Goal: Book appointment/travel/reservation

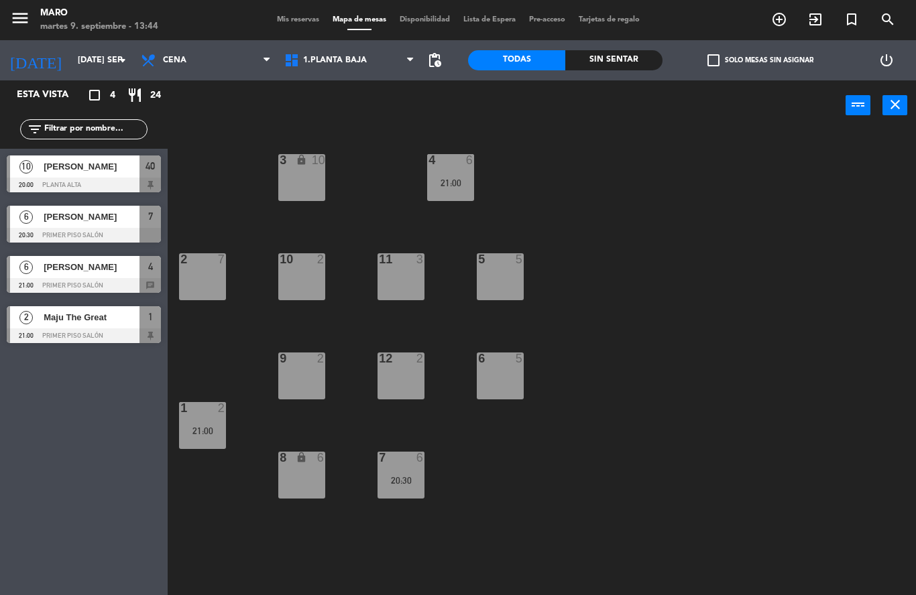
scroll to position [54, 0]
click at [778, 19] on icon "add_circle_outline" at bounding box center [779, 19] width 16 height 16
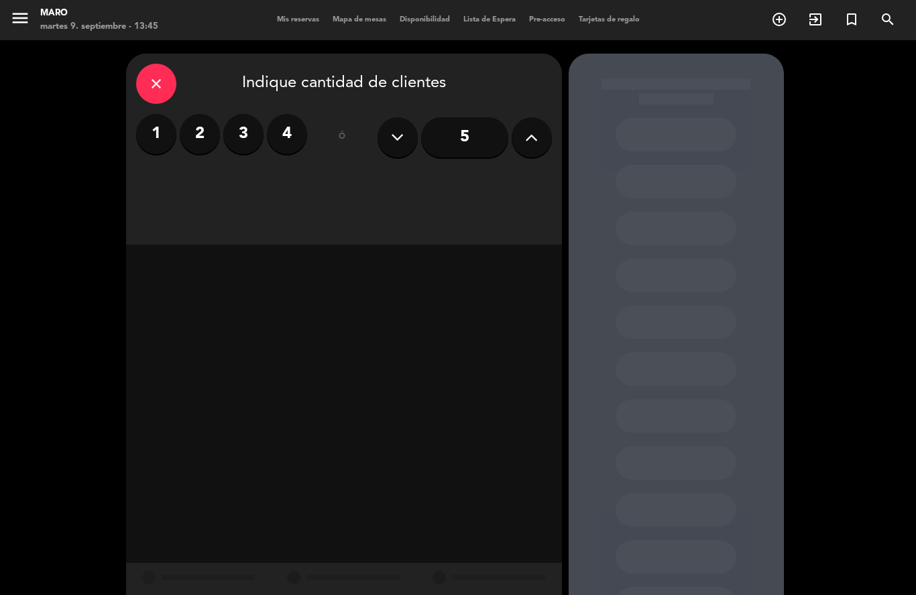
click at [296, 114] on label "4" at bounding box center [287, 134] width 40 height 40
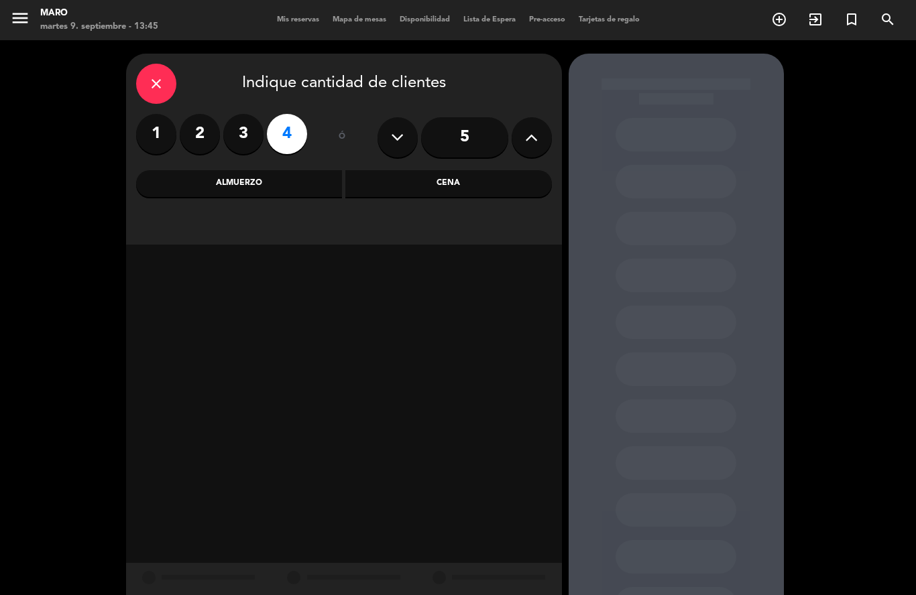
click at [435, 170] on div "Cena" at bounding box center [448, 183] width 206 height 27
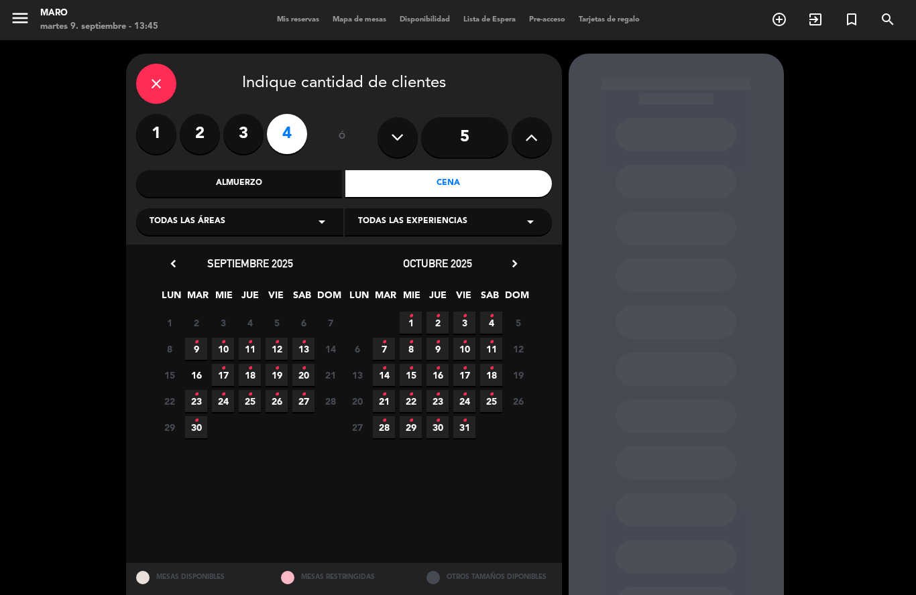
click at [304, 332] on icon "•" at bounding box center [303, 342] width 5 height 21
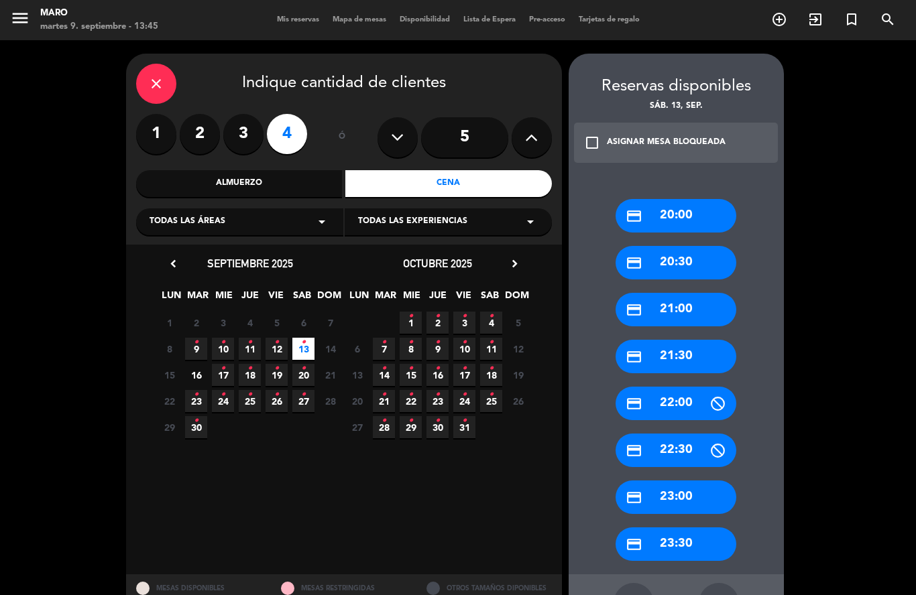
click at [664, 293] on div "credit_card 21:00" at bounding box center [675, 310] width 121 height 34
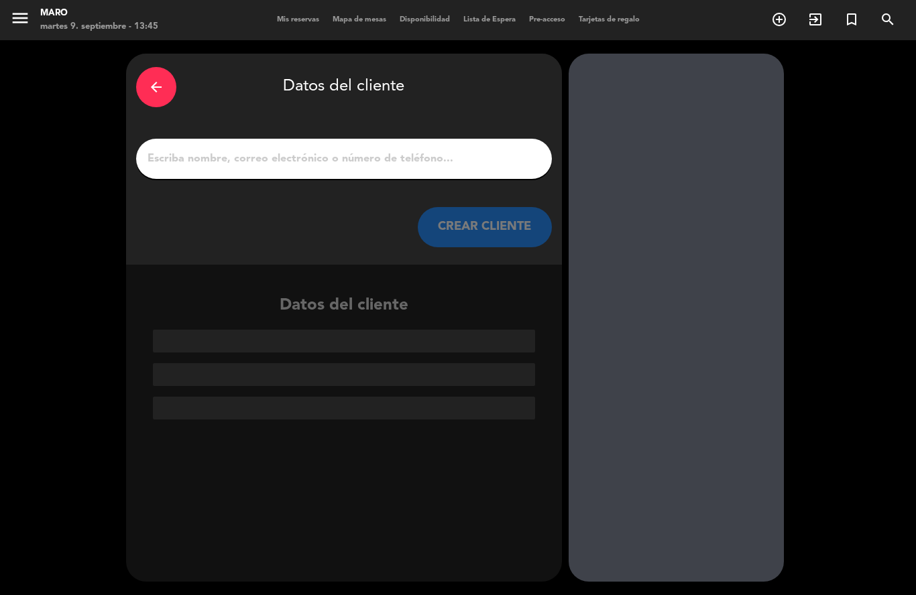
click at [387, 149] on input "1" at bounding box center [344, 158] width 396 height 19
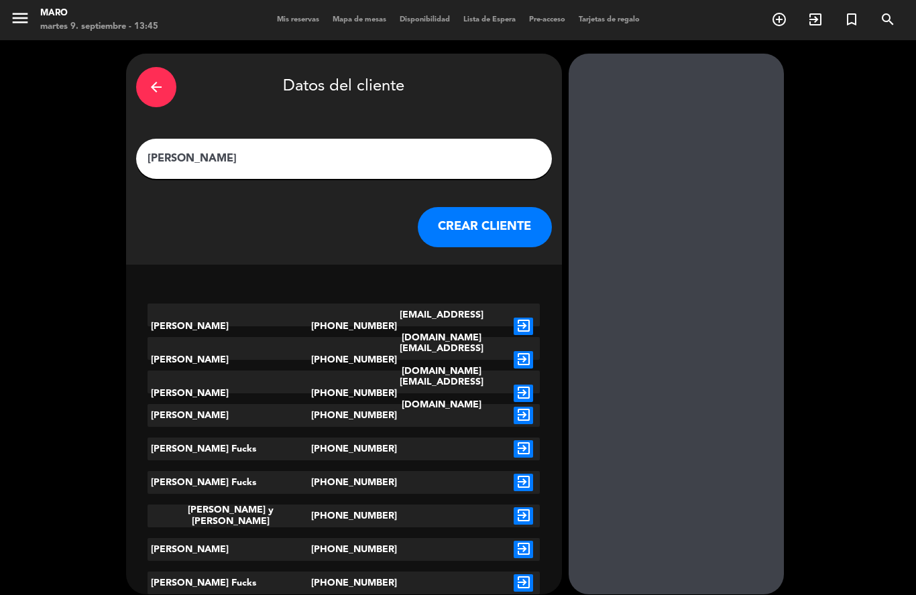
type input "[PERSON_NAME]"
click at [527, 440] on icon "exit_to_app" at bounding box center [523, 448] width 19 height 17
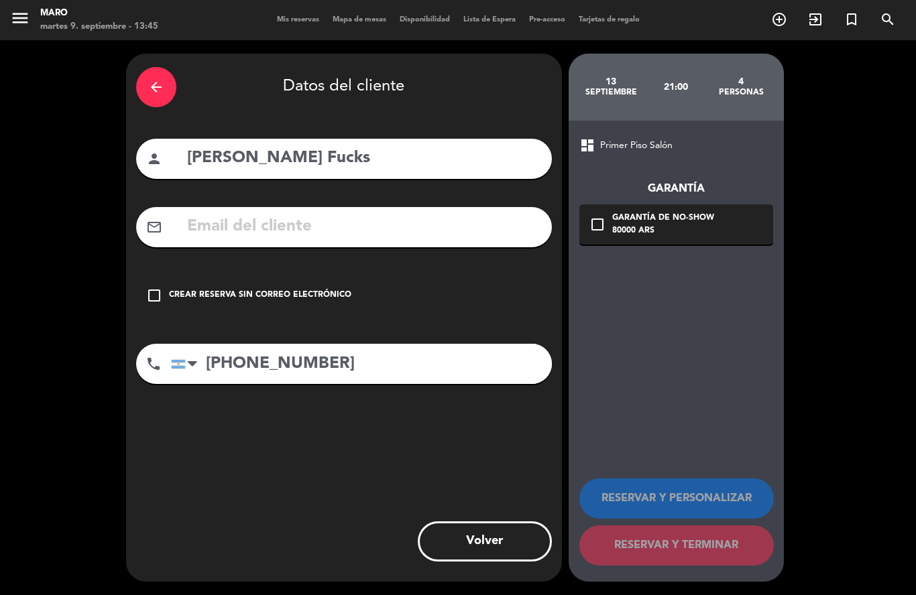
click at [154, 288] on icon "check_box_outline_blank" at bounding box center [154, 296] width 16 height 16
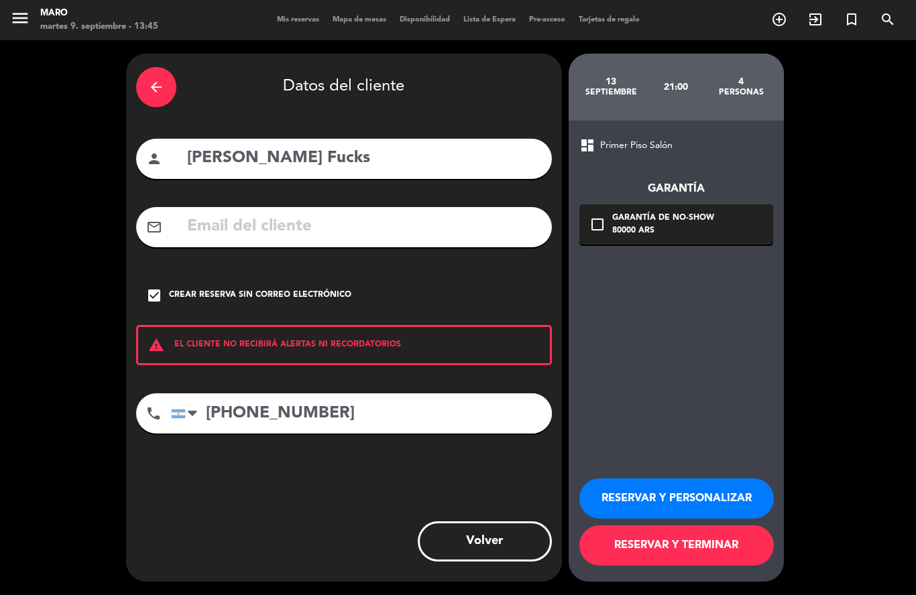
click at [691, 494] on button "RESERVAR Y PERSONALIZAR" at bounding box center [676, 499] width 194 height 40
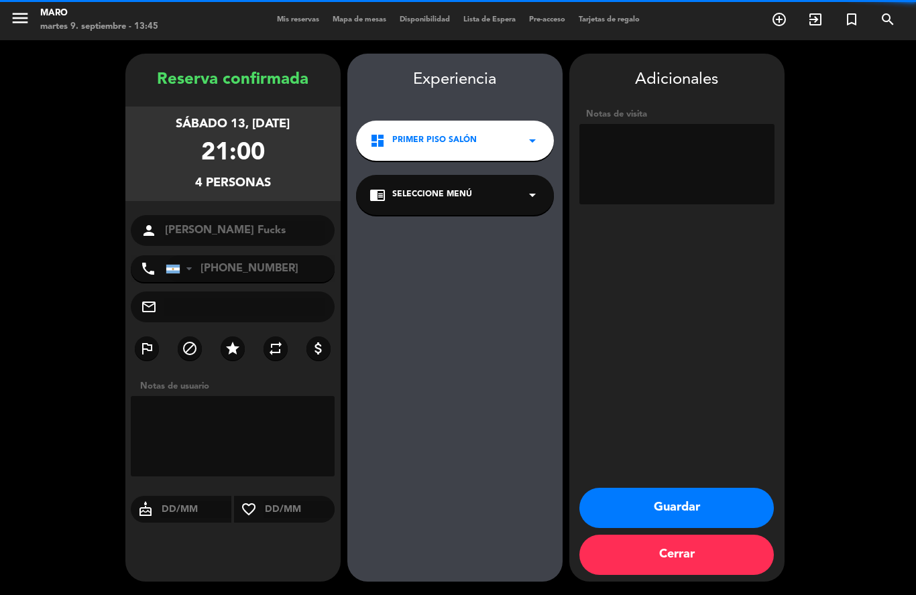
click at [627, 124] on textarea at bounding box center [676, 164] width 195 height 80
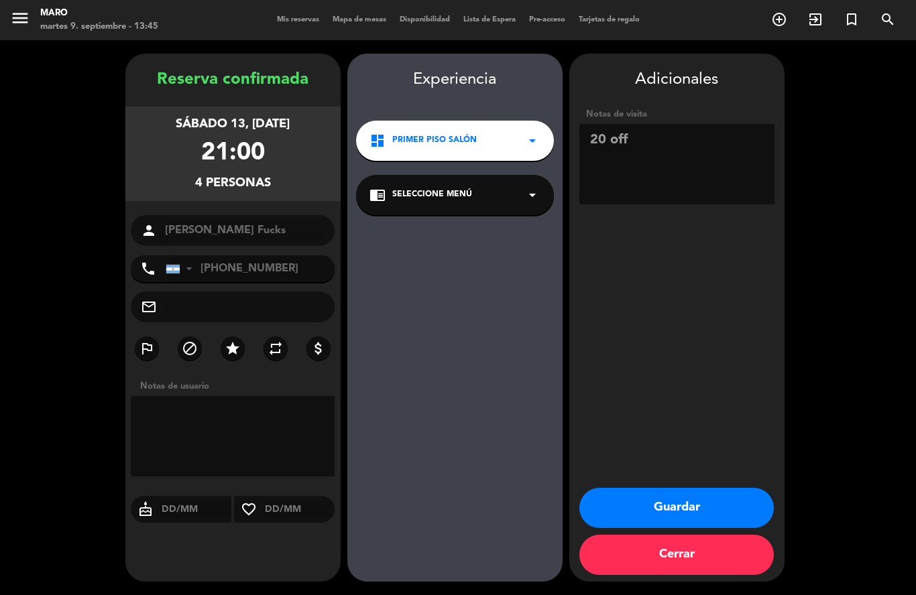
type textarea "20 off"
click at [225, 341] on icon "star" at bounding box center [233, 349] width 16 height 16
click at [683, 513] on button "Guardar" at bounding box center [676, 508] width 194 height 40
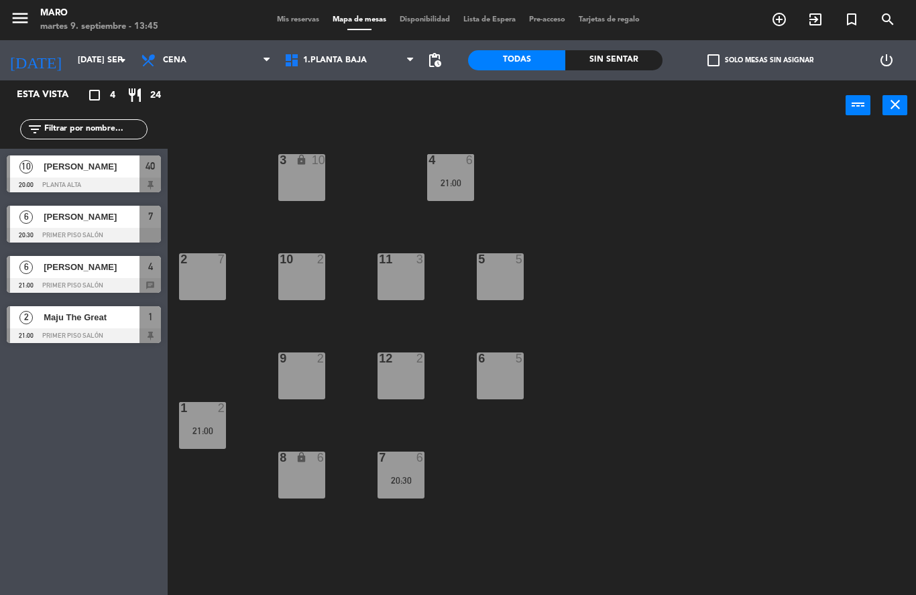
click at [782, 19] on icon "add_circle_outline" at bounding box center [779, 19] width 16 height 16
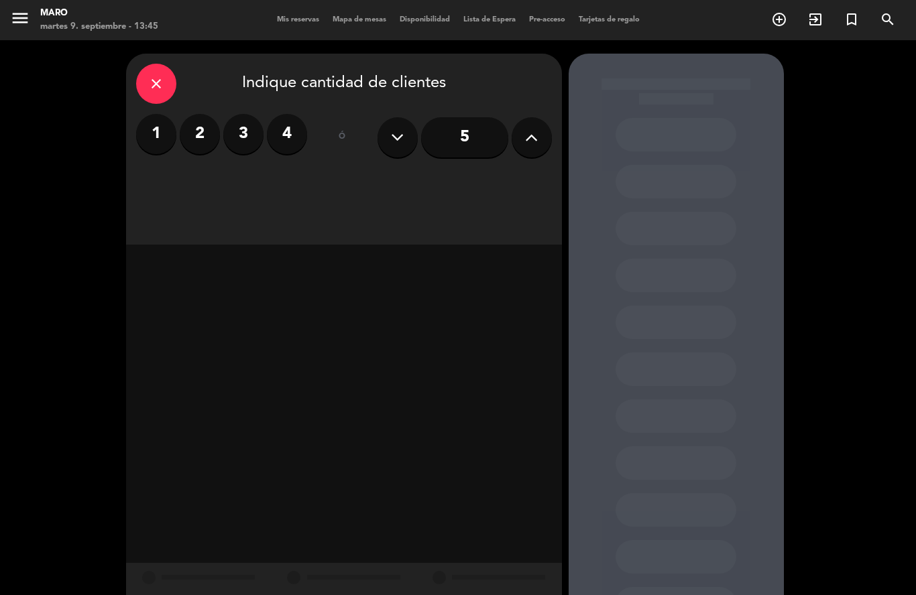
click at [525, 127] on icon at bounding box center [531, 137] width 13 height 20
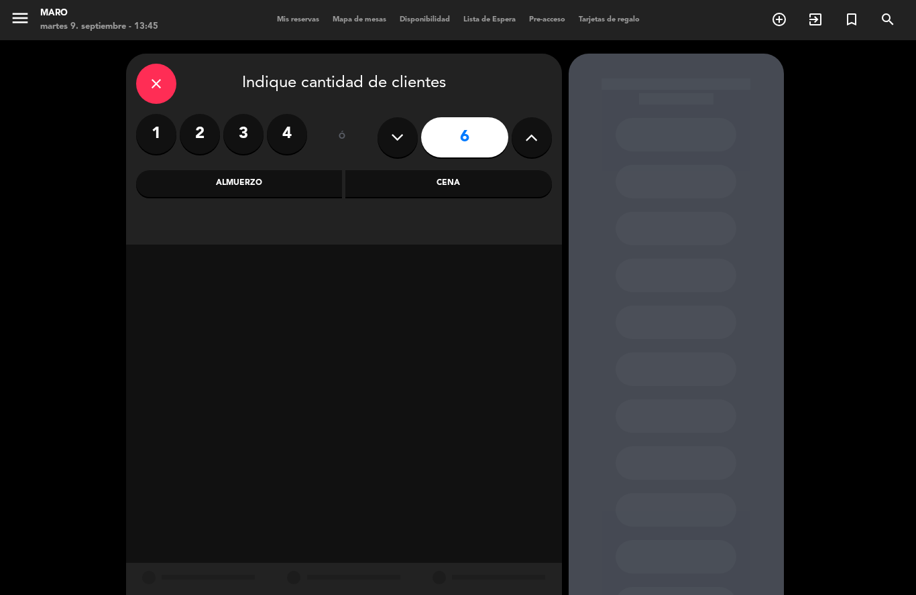
click at [426, 170] on div "Cena" at bounding box center [448, 183] width 206 height 27
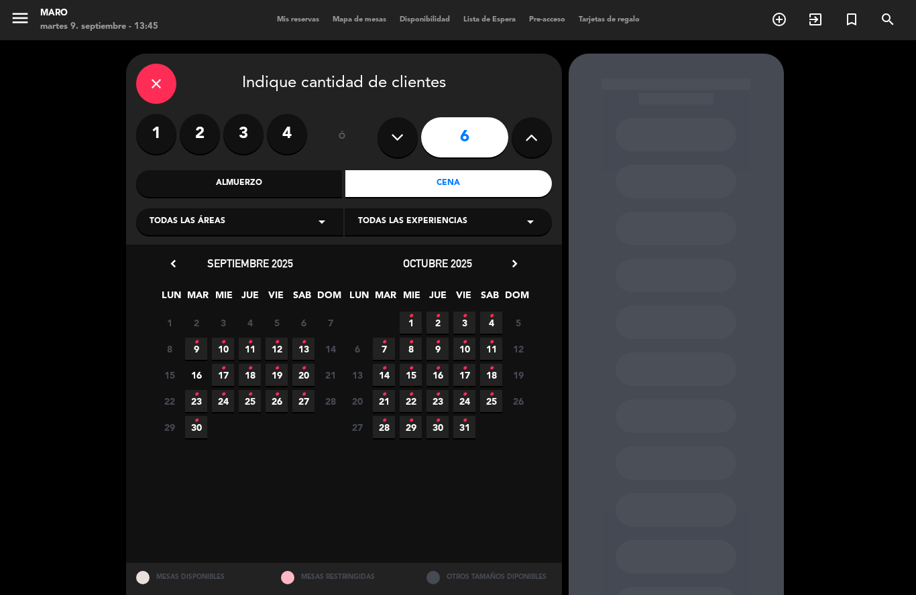
click at [198, 410] on icon "•" at bounding box center [196, 420] width 5 height 21
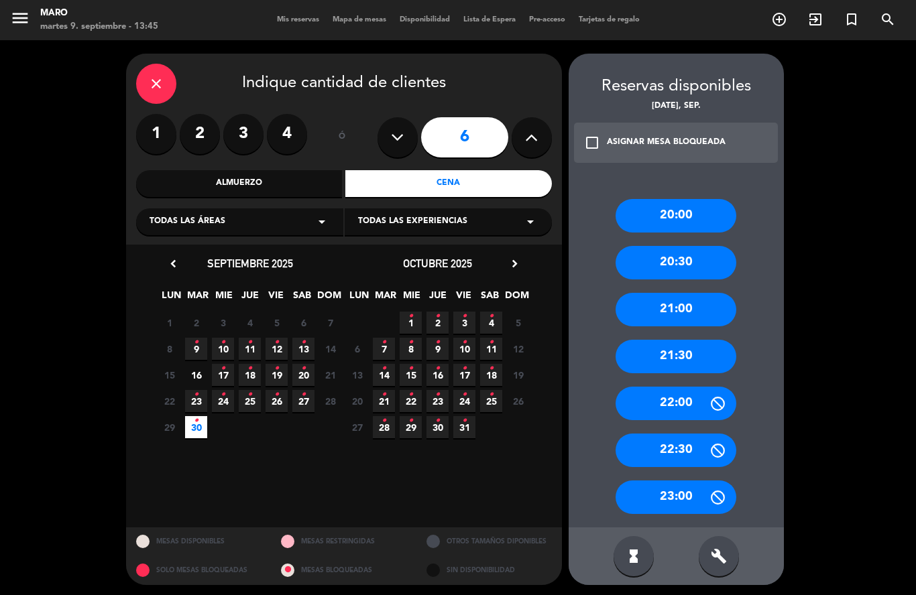
click at [679, 293] on div "21:00" at bounding box center [675, 310] width 121 height 34
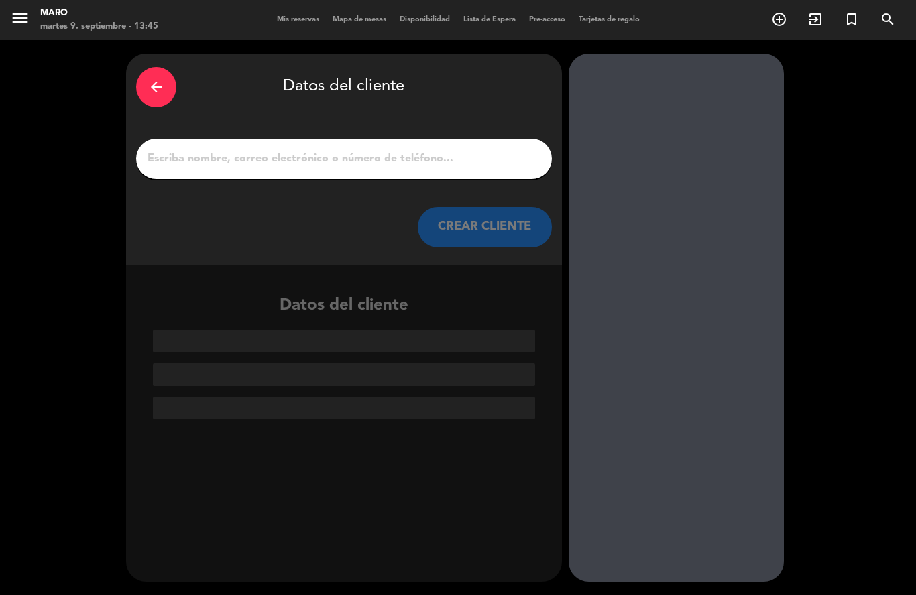
click at [374, 149] on input "1" at bounding box center [344, 158] width 396 height 19
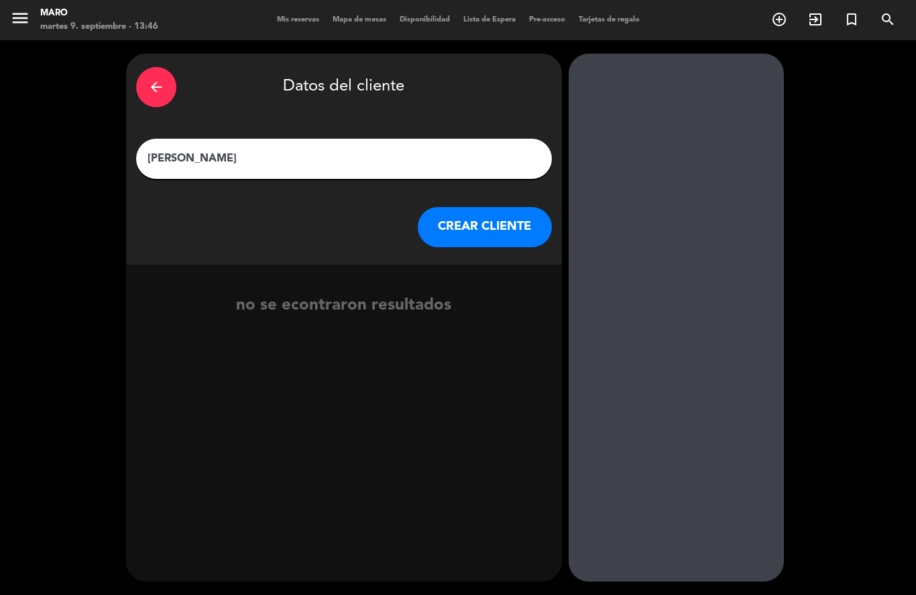
type input "[PERSON_NAME]"
click at [509, 207] on button "CREAR CLIENTE" at bounding box center [485, 227] width 134 height 40
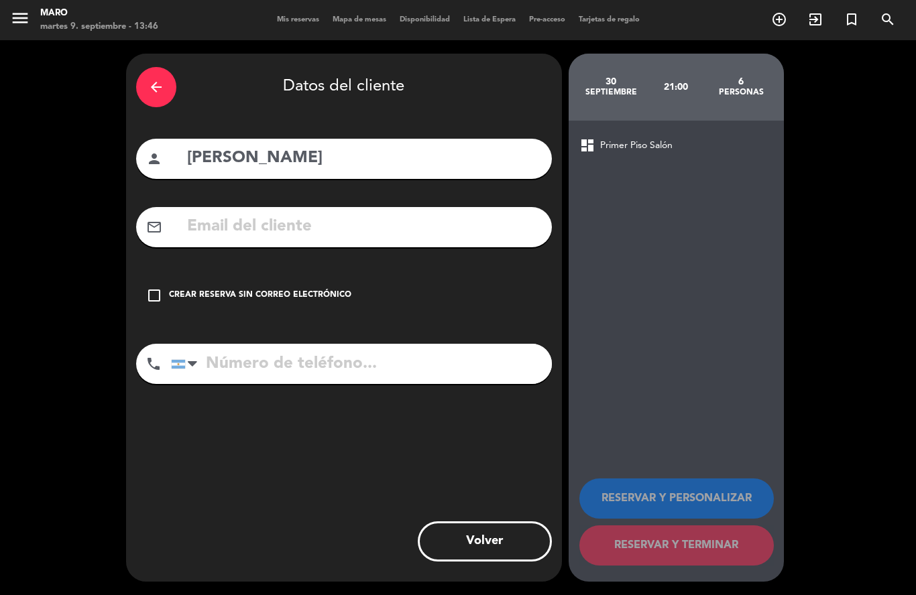
click at [212, 213] on input "text" at bounding box center [364, 226] width 356 height 27
paste input "[EMAIL_ADDRESS][DOMAIN_NAME]"
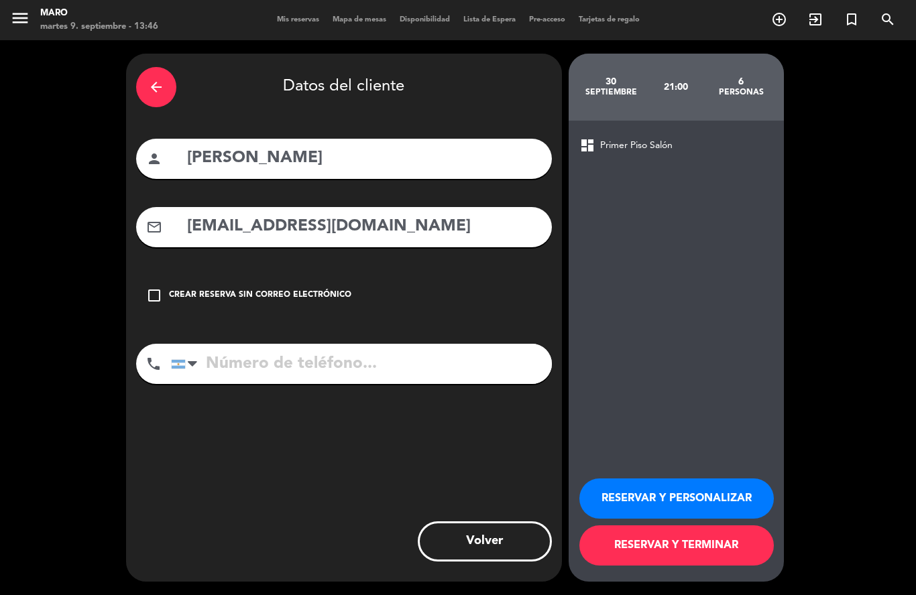
type input "[EMAIL_ADDRESS][DOMAIN_NAME]"
click at [244, 344] on input "tel" at bounding box center [361, 364] width 381 height 40
type input "1154064646"
click at [686, 509] on button "RESERVAR Y PERSONALIZAR" at bounding box center [676, 499] width 194 height 40
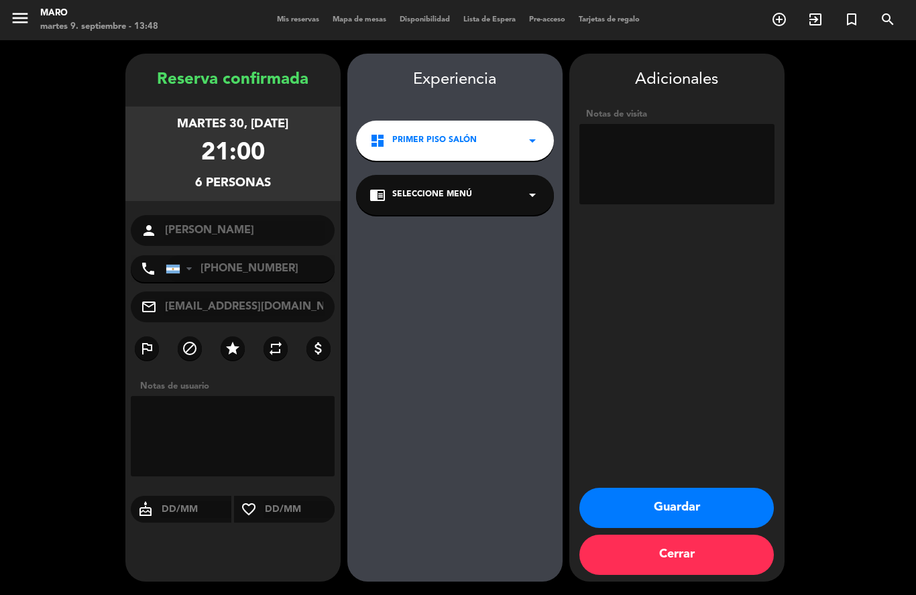
click at [698, 507] on button "Guardar" at bounding box center [676, 508] width 194 height 40
